Goal: Contribute content

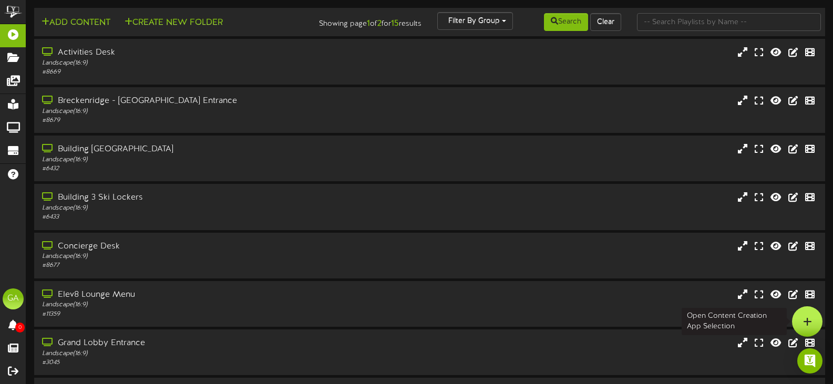
click at [797, 315] on div at bounding box center [807, 321] width 30 height 30
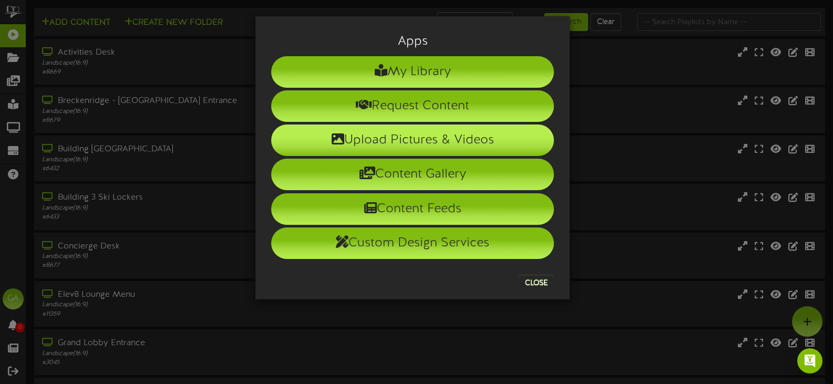
click at [396, 137] on li "Upload Pictures & Videos" at bounding box center [412, 140] width 283 height 32
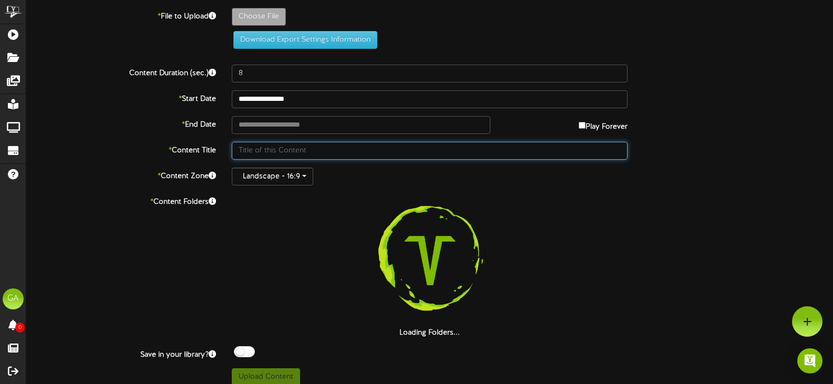
click at [250, 148] on input "text" at bounding box center [430, 151] width 396 height 18
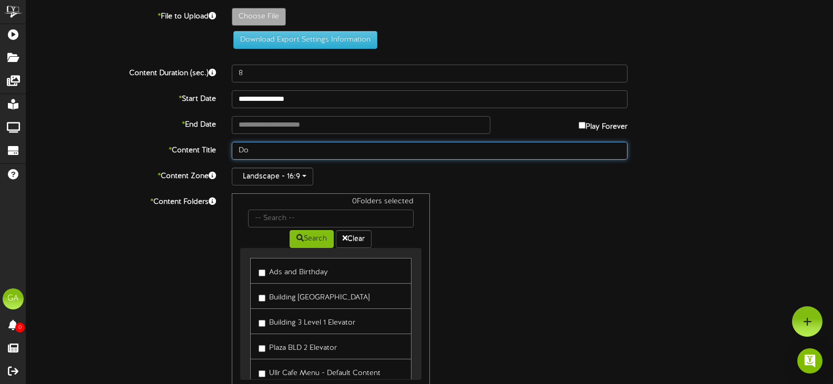
type input "D"
type input "Furry Friends"
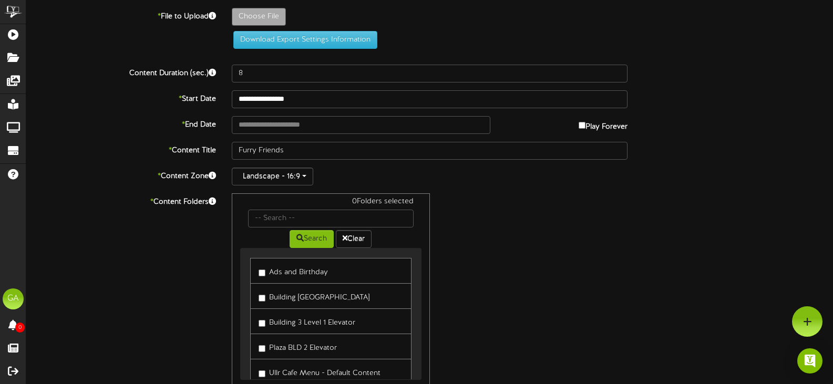
click at [366, 180] on div "Landscape - 16:9" at bounding box center [430, 177] width 396 height 18
type input "**********"
type input "Dogs"
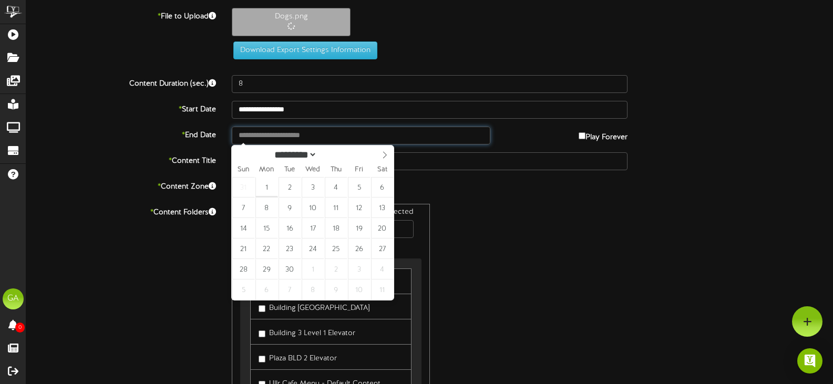
click at [257, 132] on input "text" at bounding box center [361, 136] width 258 height 18
type input "**********"
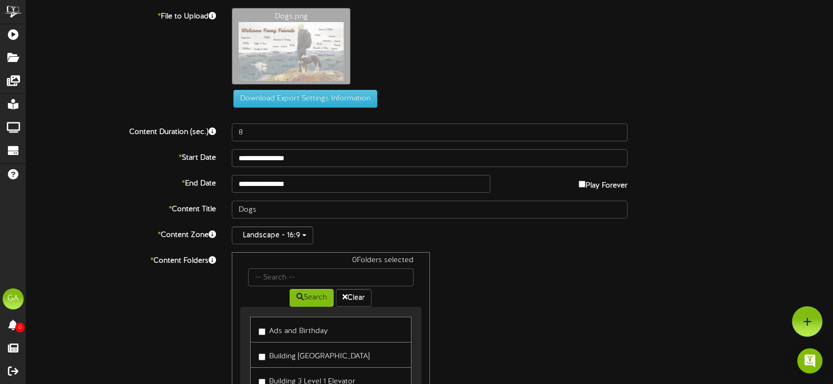
click at [399, 63] on div "Dogs.png" at bounding box center [532, 49] width 617 height 82
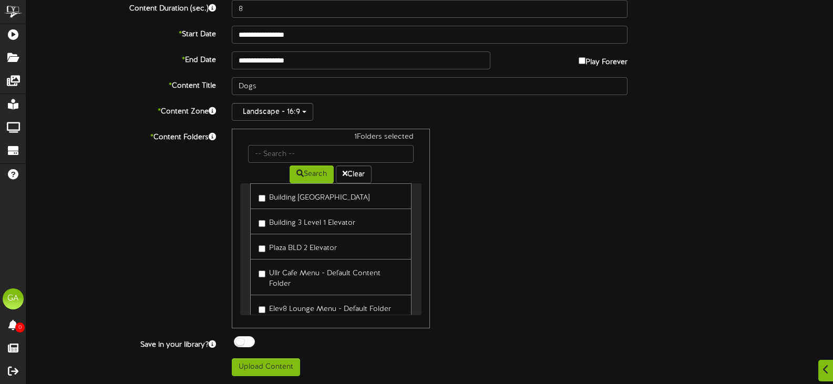
scroll to position [53, 0]
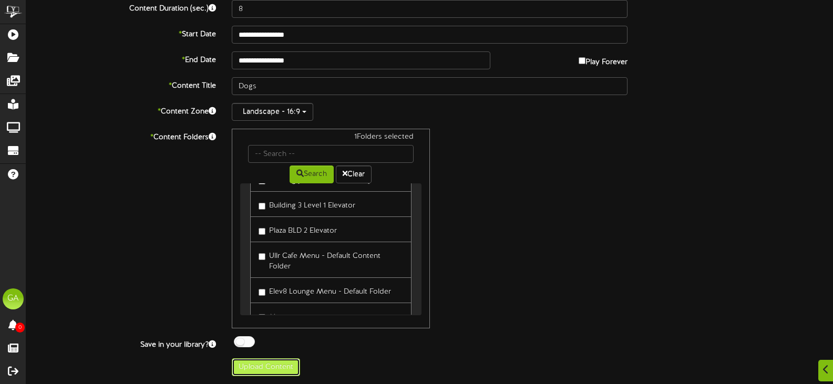
click at [277, 372] on button "Upload Content" at bounding box center [266, 367] width 68 height 18
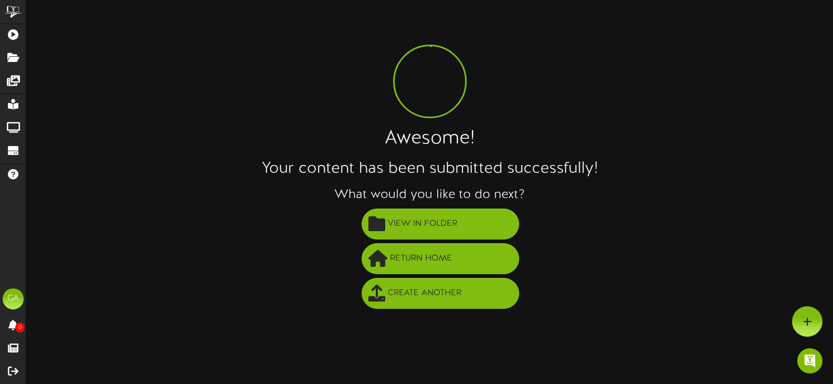
scroll to position [0, 0]
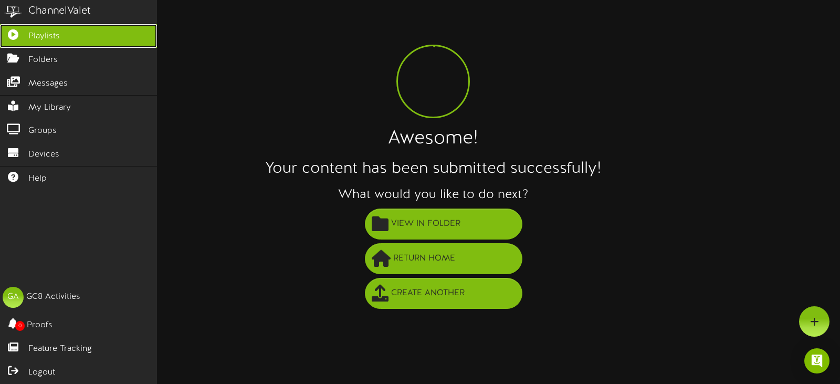
click at [40, 37] on span "Playlists" at bounding box center [44, 36] width 32 height 12
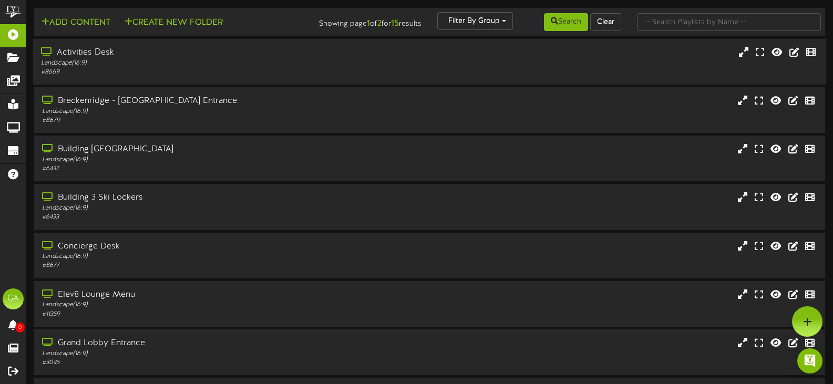
click at [136, 62] on div "Landscape ( 16:9 )" at bounding box center [198, 63] width 315 height 9
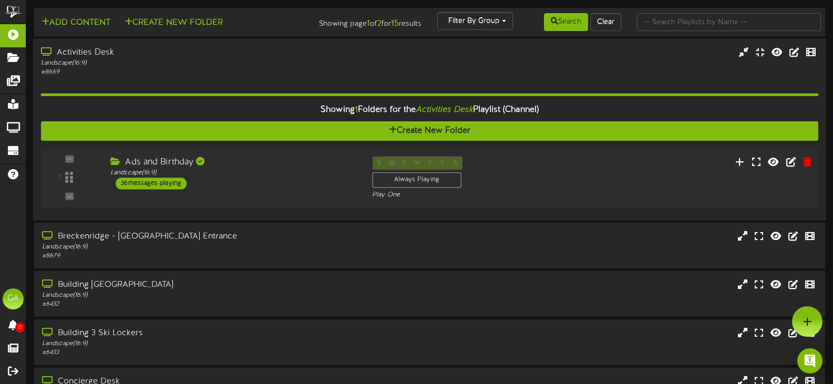
click at [81, 172] on div "1" at bounding box center [69, 178] width 49 height 43
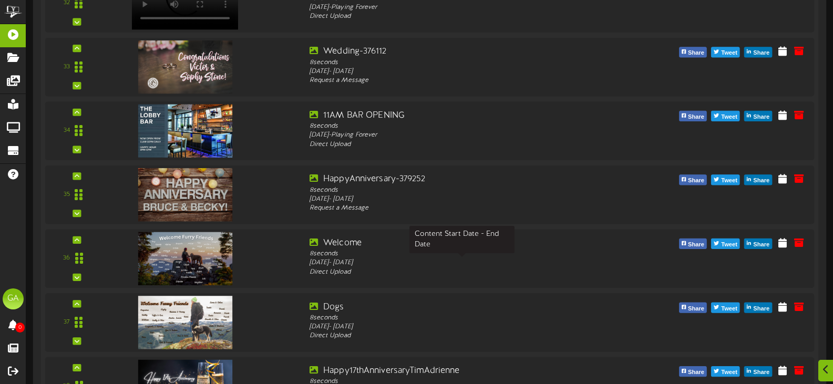
scroll to position [2308, 0]
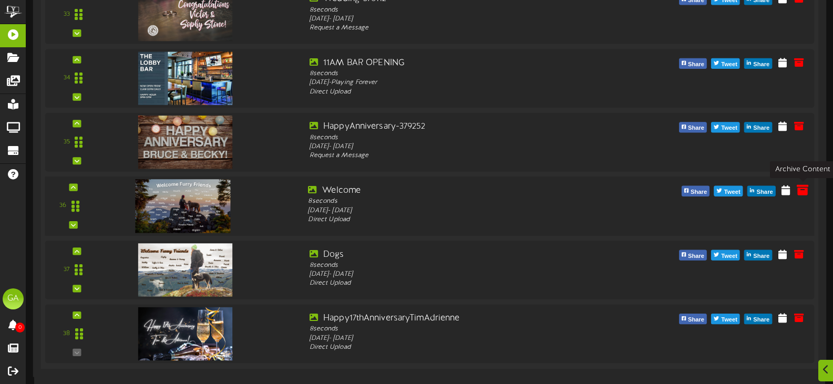
click at [800, 191] on icon at bounding box center [802, 190] width 12 height 12
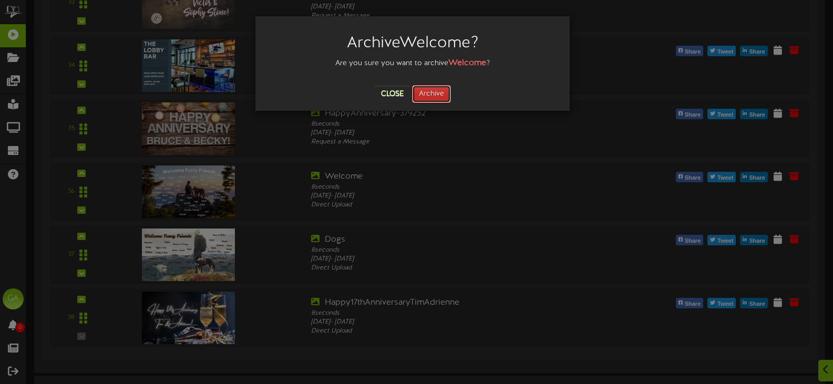
click at [441, 92] on button "Archive" at bounding box center [431, 94] width 39 height 18
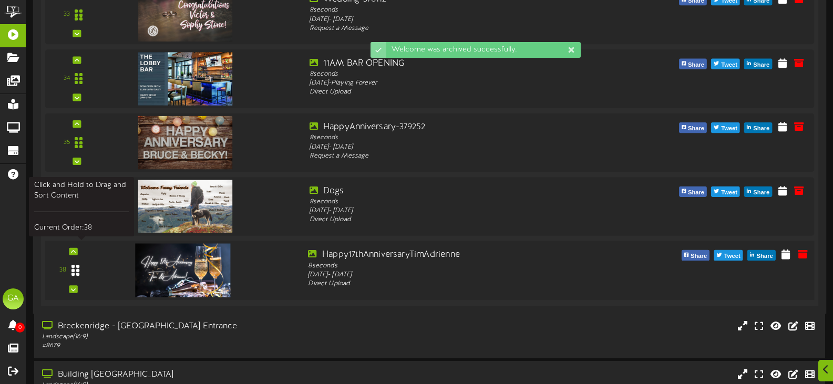
click at [74, 258] on div at bounding box center [75, 270] width 24 height 27
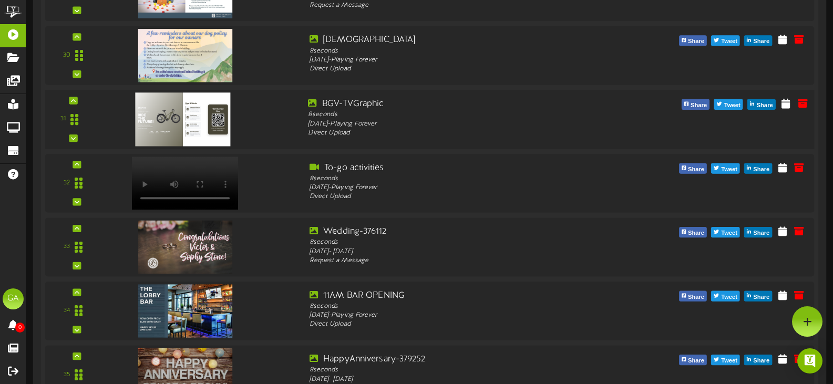
scroll to position [2046, 0]
